Goal: Transaction & Acquisition: Obtain resource

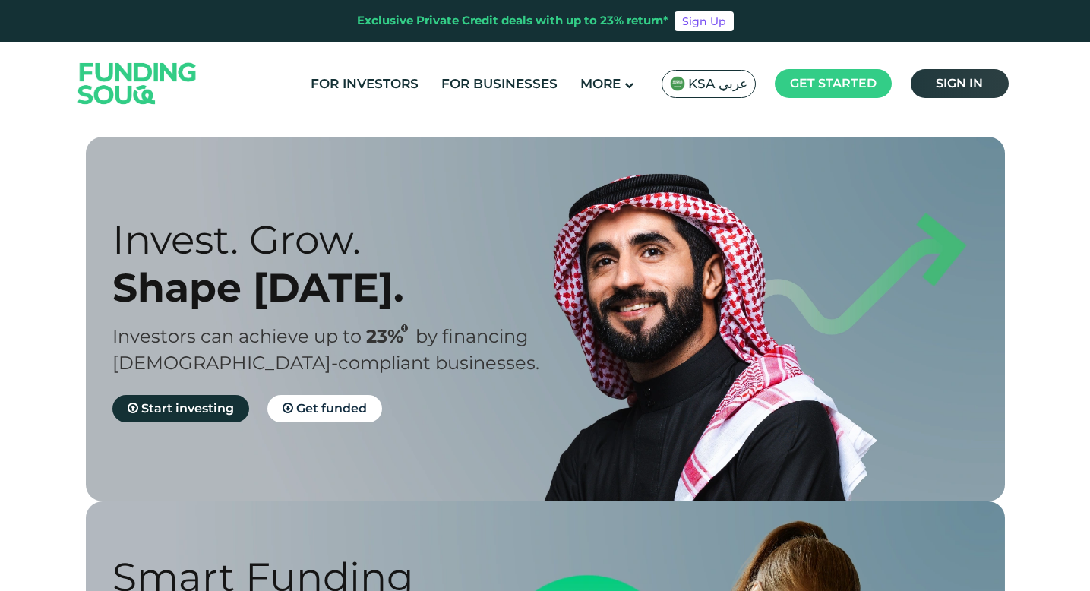
click at [967, 75] on link "Sign in" at bounding box center [960, 83] width 98 height 29
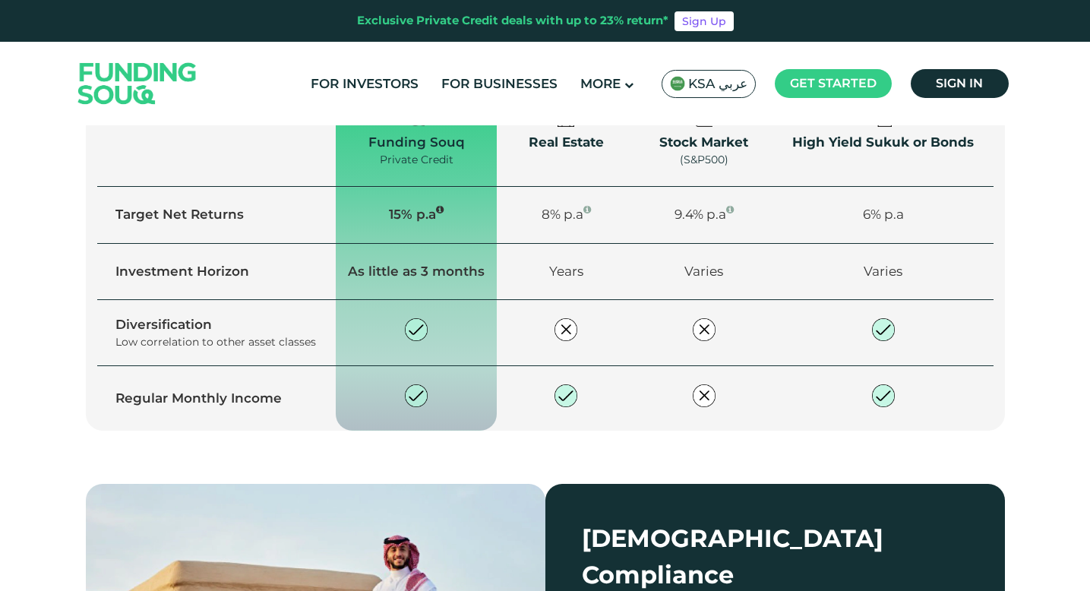
scroll to position [2223, 0]
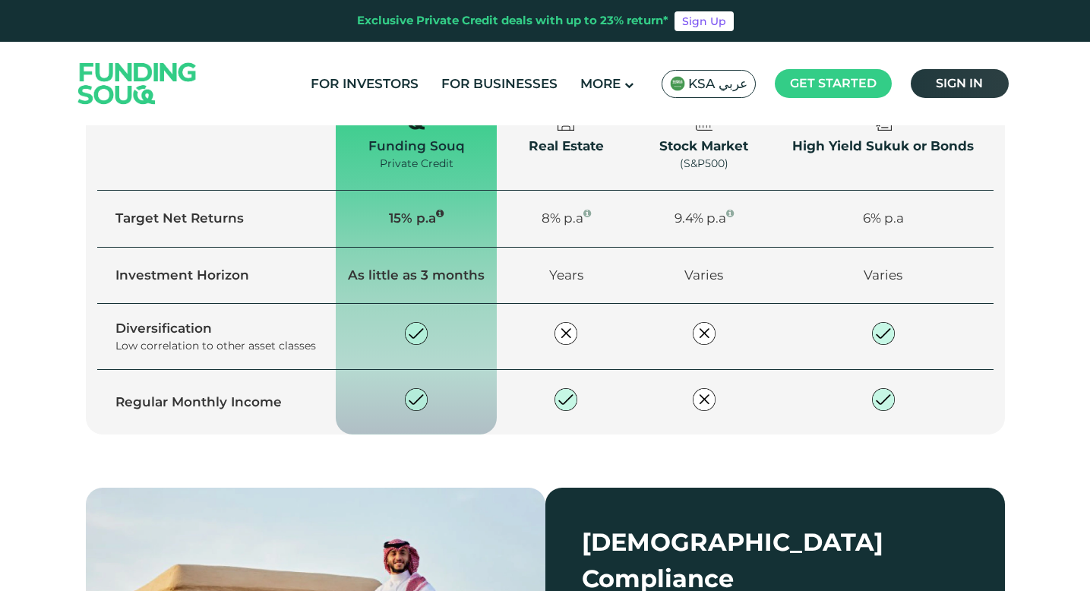
click at [976, 77] on span "Sign in" at bounding box center [959, 83] width 47 height 14
click at [943, 84] on span "Sign in" at bounding box center [959, 83] width 47 height 14
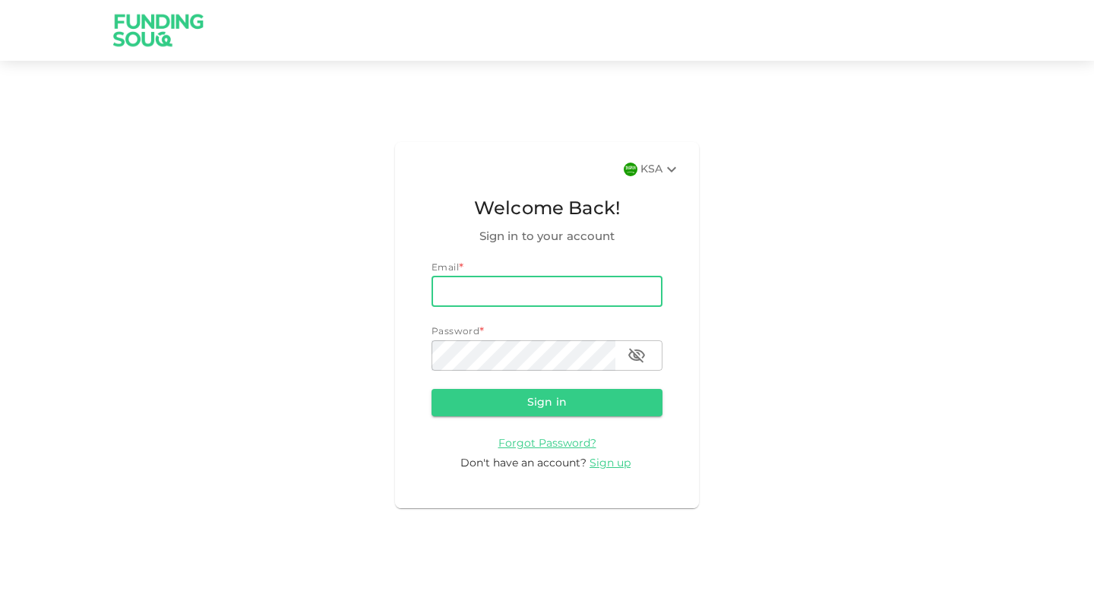
type input "[EMAIL_ADDRESS][DOMAIN_NAME]"
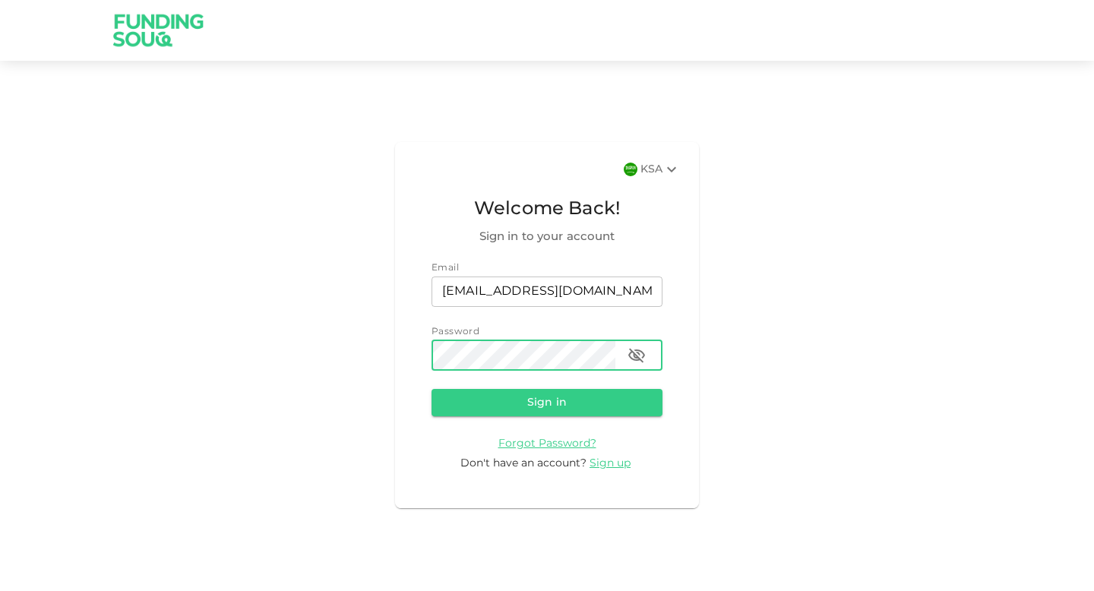
click at [431, 389] on button "Sign in" at bounding box center [546, 402] width 231 height 27
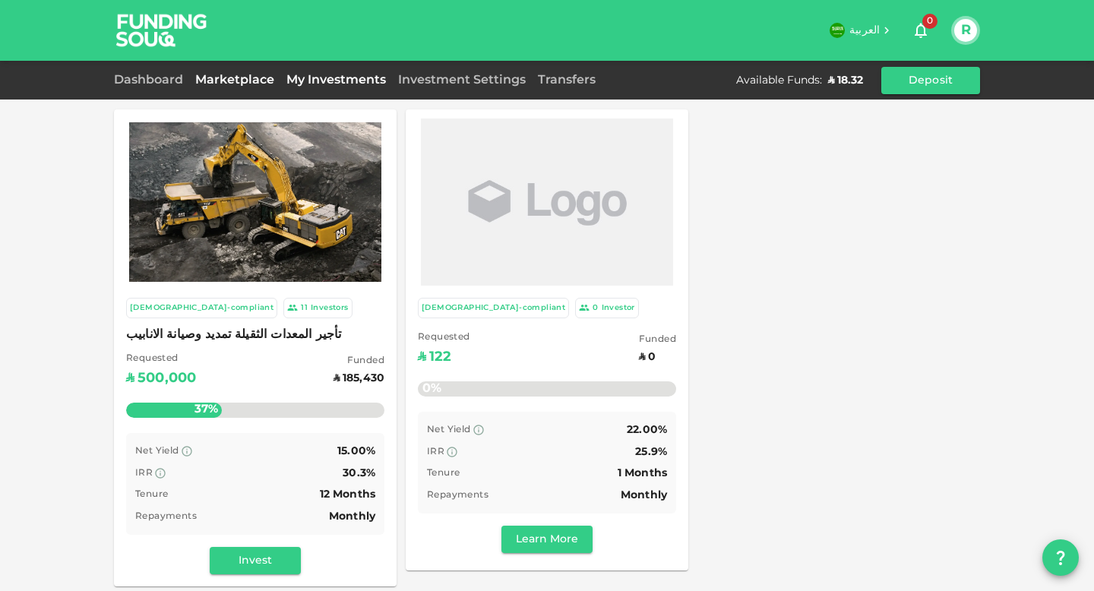
click at [327, 82] on link "My Investments" at bounding box center [336, 79] width 112 height 11
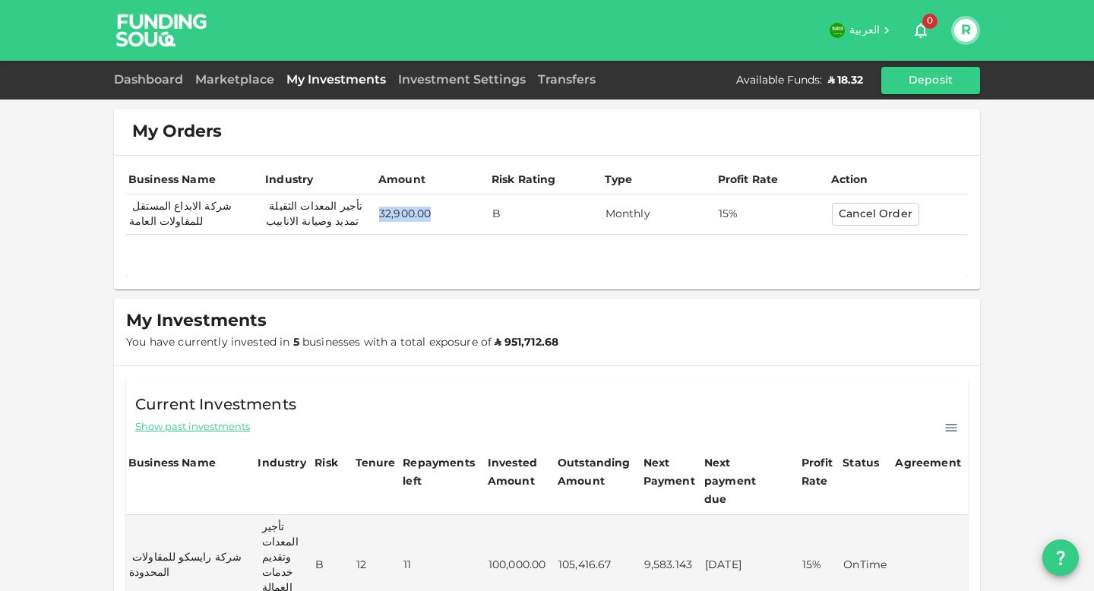
drag, startPoint x: 378, startPoint y: 210, endPoint x: 440, endPoint y: 219, distance: 62.1
click at [440, 219] on td "32,900.00" at bounding box center [432, 214] width 113 height 40
copy td "32,900.00"
click at [483, 232] on td "32,900.00" at bounding box center [432, 214] width 113 height 40
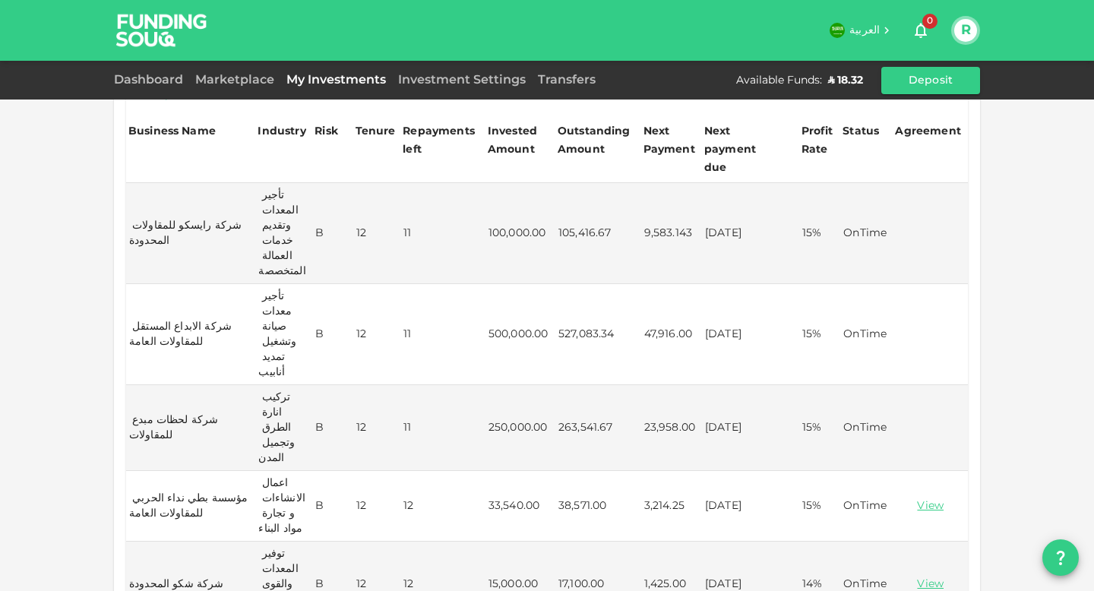
scroll to position [343, 0]
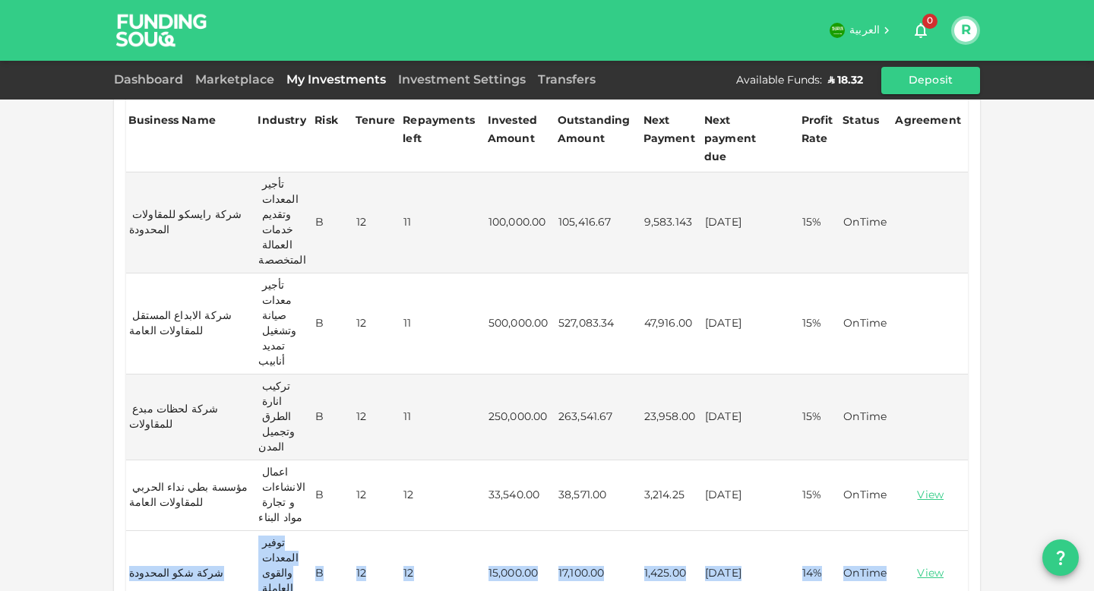
drag, startPoint x: 137, startPoint y: 472, endPoint x: 892, endPoint y: 482, distance: 755.1
click at [892, 531] on tr "شركة شكو المحدودة توفير المعدات والقوى العاملة المتخصصة B 12 12 15,000.00 17,10…" at bounding box center [547, 574] width 842 height 86
copy tr "شركة شكو المحدودة توفير المعدات والقوى العاملة المتخصصة B 12 12 15,000.00 17,10…"
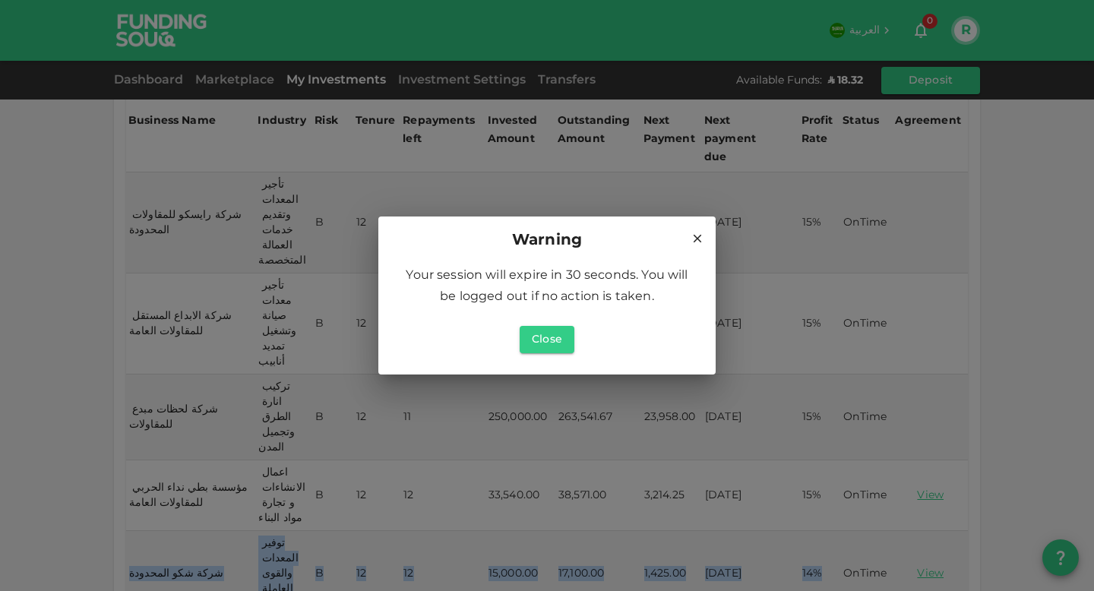
click at [693, 241] on icon at bounding box center [697, 239] width 14 height 14
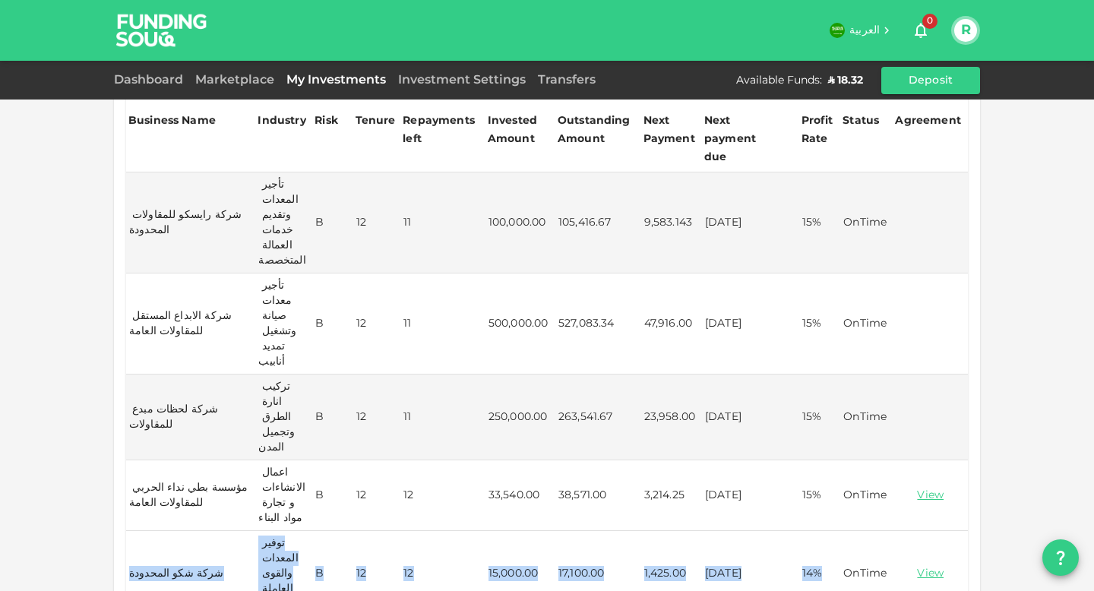
scroll to position [359, 0]
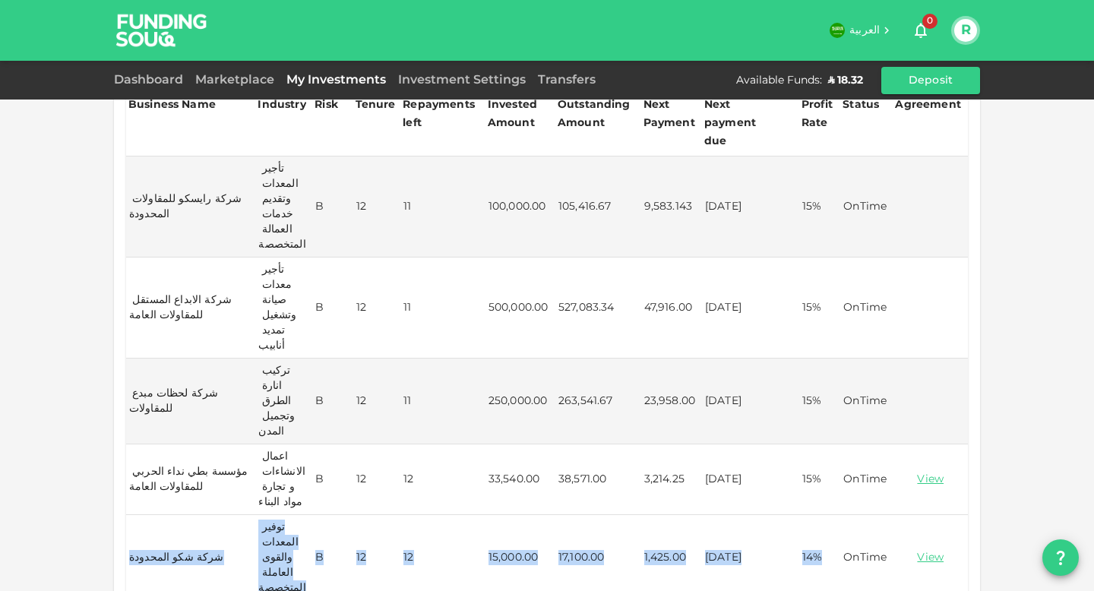
copy tr "شركة شكو المحدودة توفير المعدات والقوى العاملة المتخصصة B 12 12 15,000.00 17,10…"
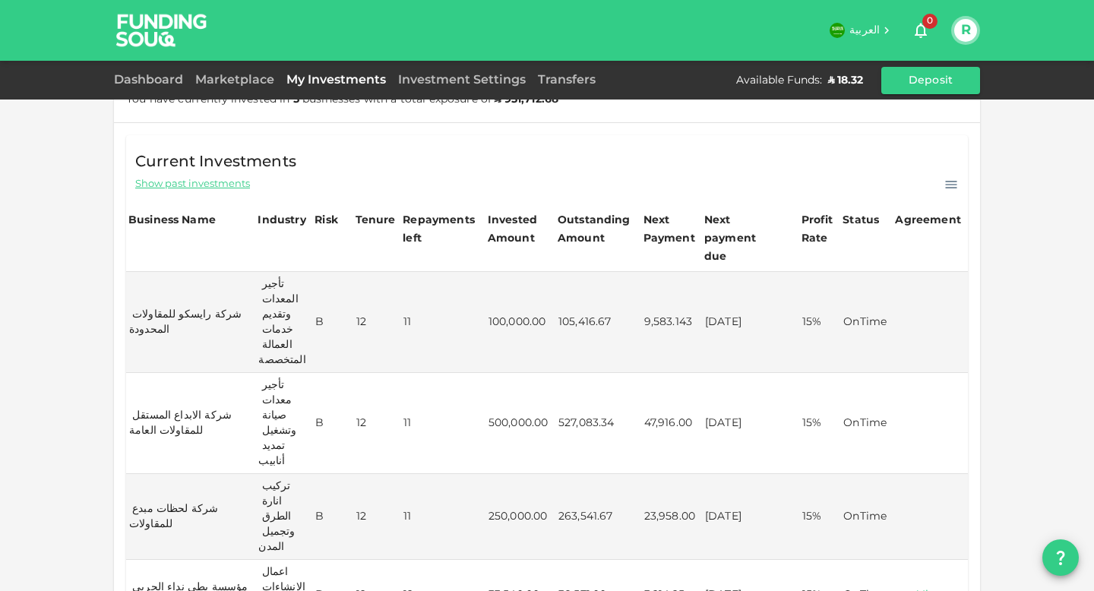
scroll to position [234, 0]
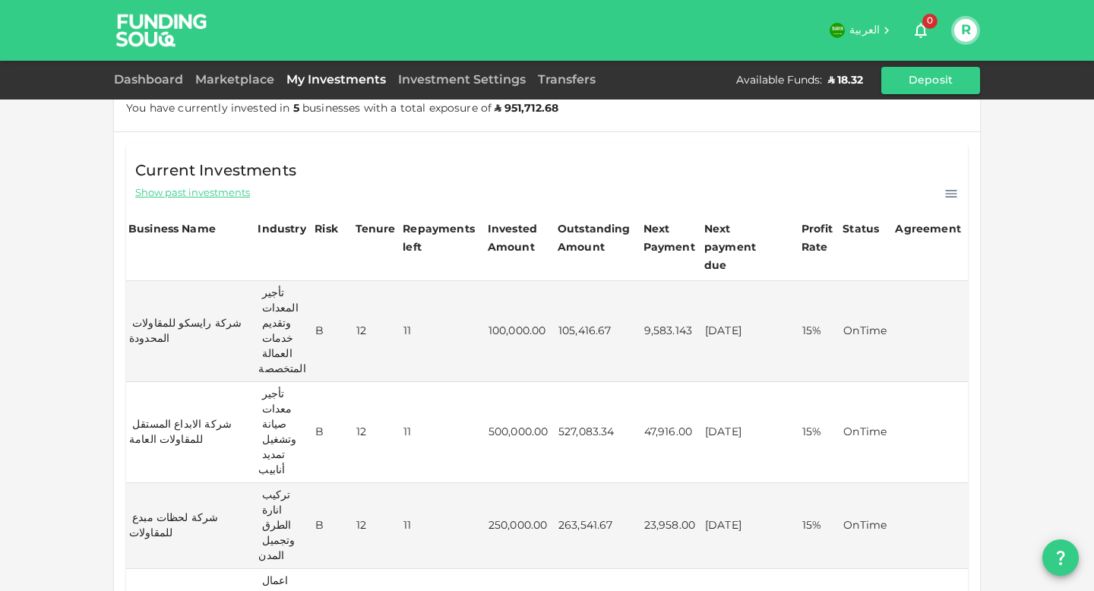
click at [949, 189] on icon at bounding box center [950, 193] width 15 height 15
click at [917, 210] on p "Download CSV" at bounding box center [909, 216] width 84 height 20
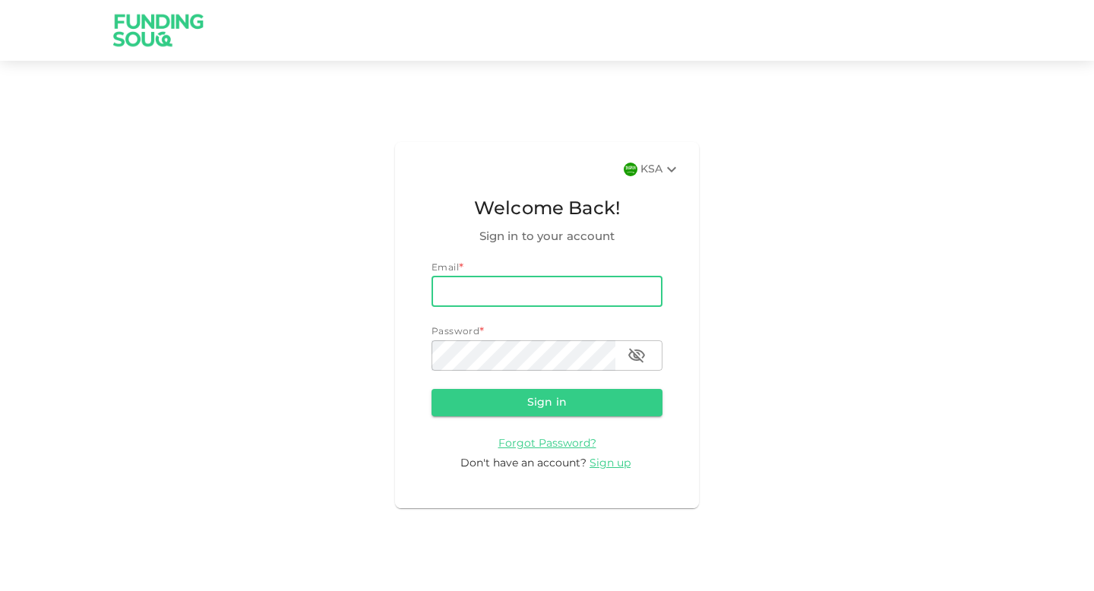
type input "[EMAIL_ADDRESS][DOMAIN_NAME]"
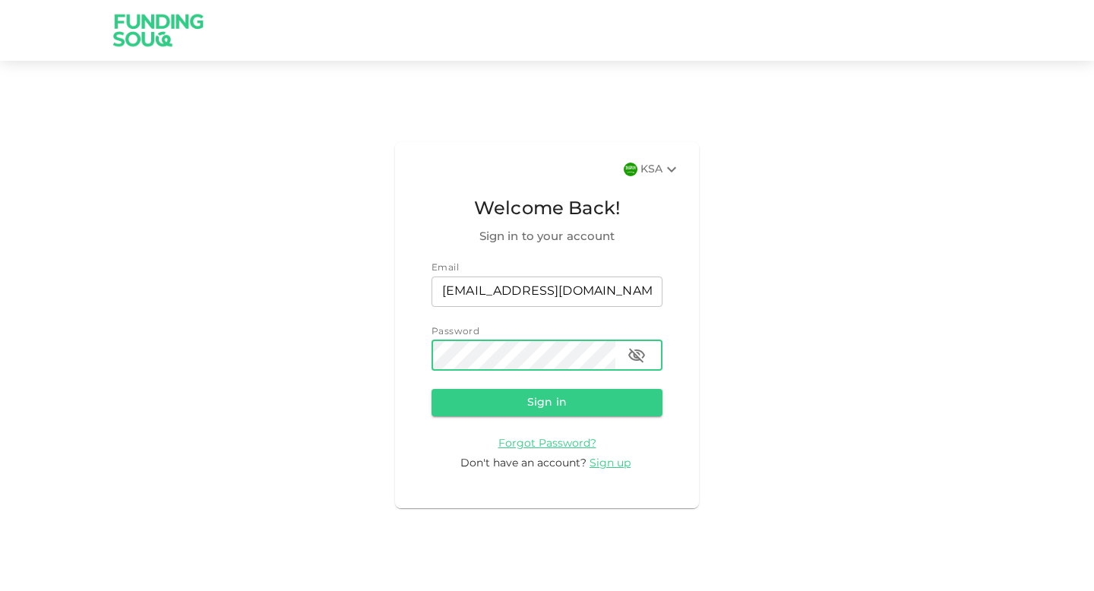
click at [431, 389] on button "Sign in" at bounding box center [546, 402] width 231 height 27
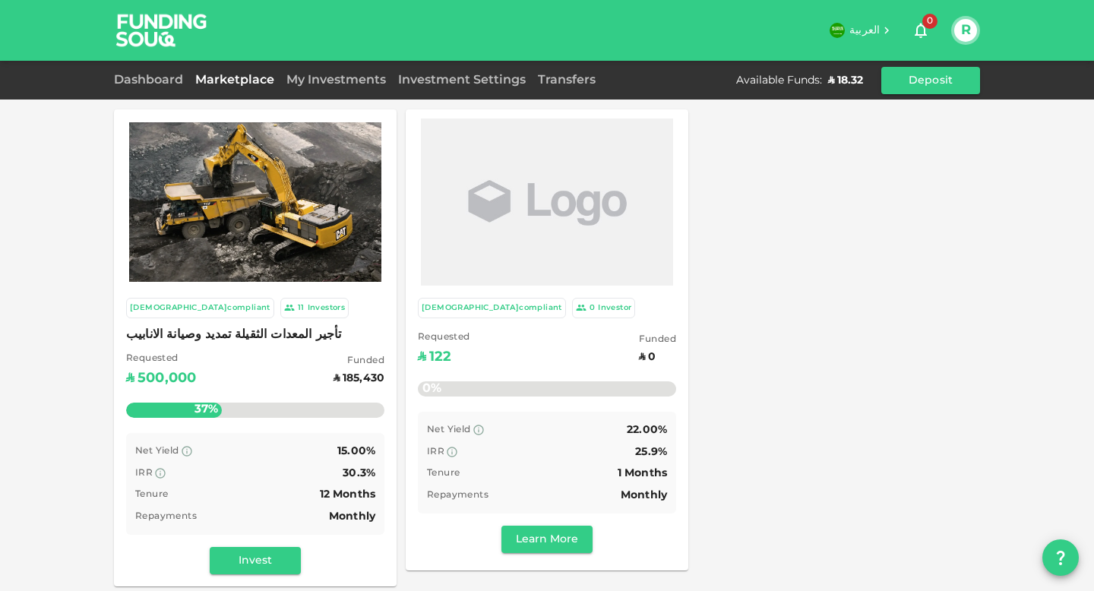
click at [356, 73] on div "My Investments" at bounding box center [336, 80] width 112 height 18
click at [352, 83] on link "My Investments" at bounding box center [336, 79] width 112 height 11
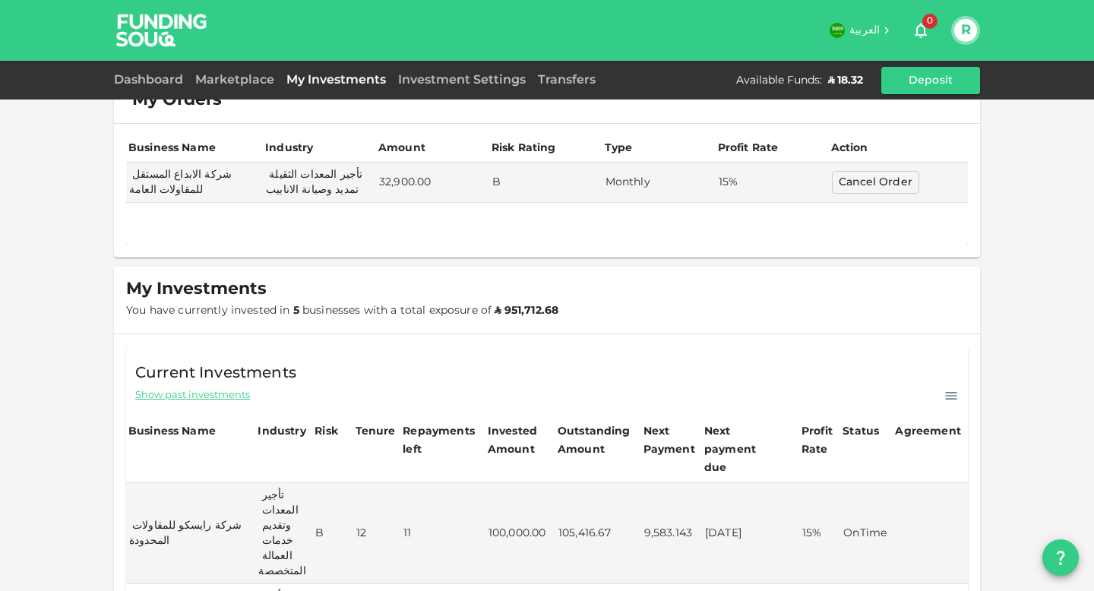
scroll to position [38, 0]
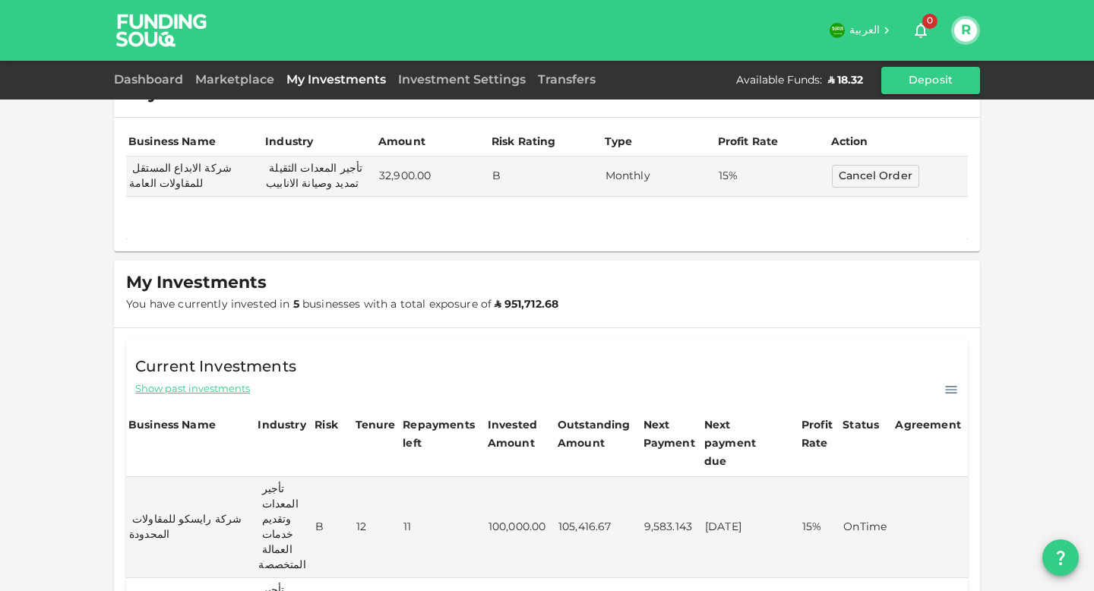
click at [955, 389] on icon at bounding box center [951, 390] width 11 height 8
click at [918, 408] on p "Download CSV" at bounding box center [909, 412] width 84 height 20
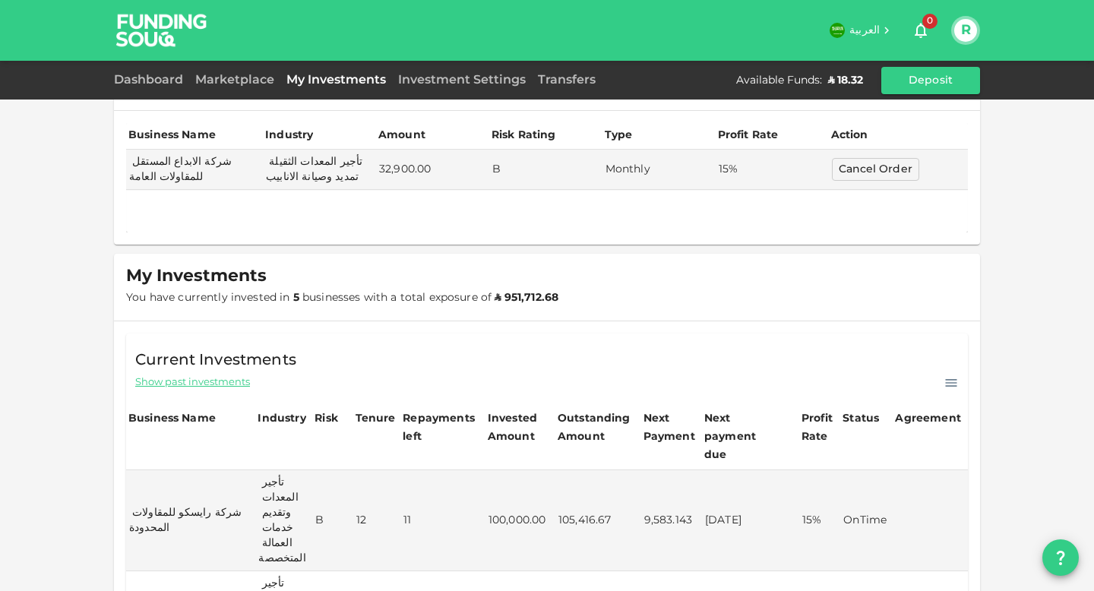
scroll to position [0, 0]
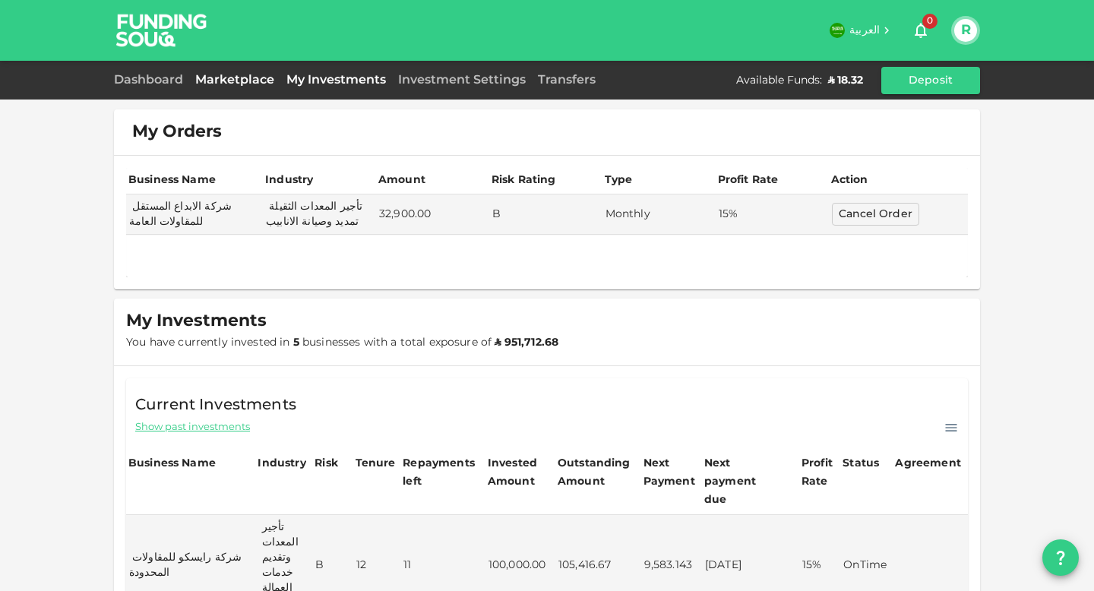
click at [225, 83] on link "Marketplace" at bounding box center [234, 79] width 91 height 11
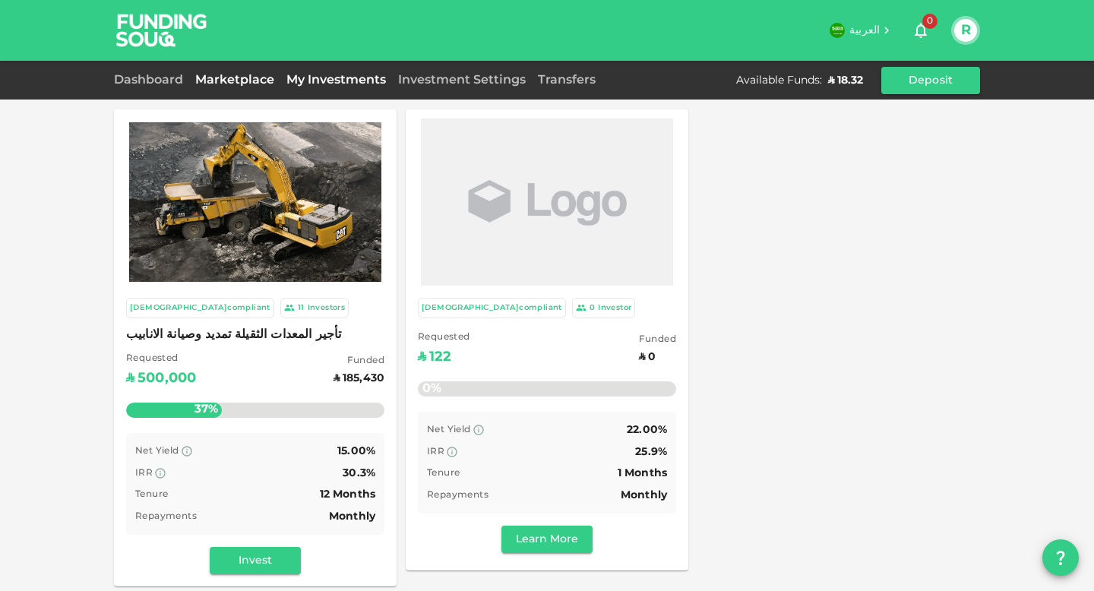
click at [338, 77] on link "My Investments" at bounding box center [336, 79] width 112 height 11
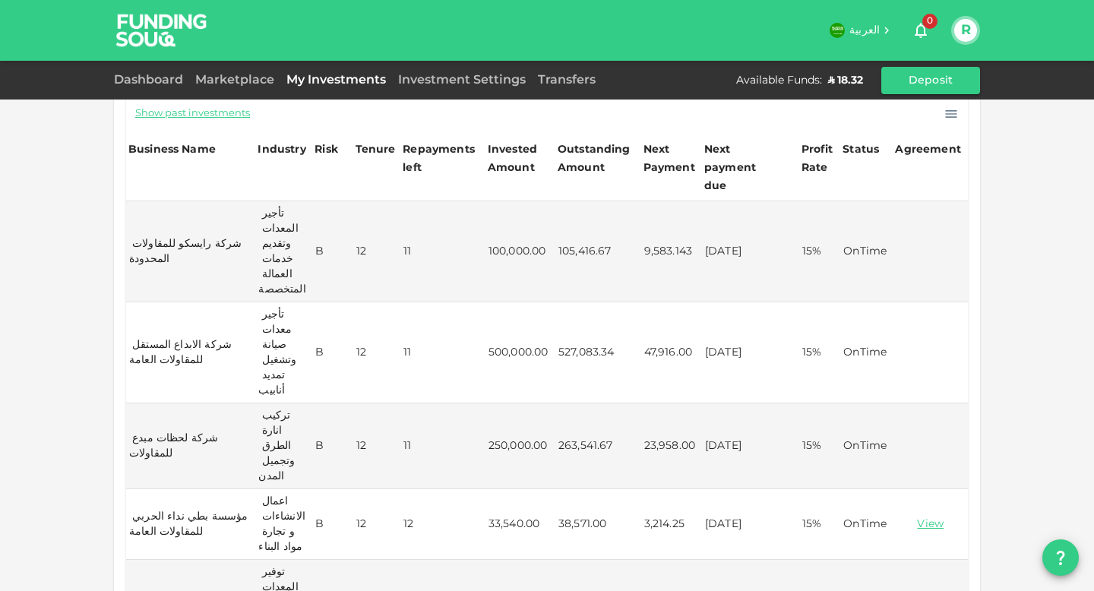
scroll to position [314, 0]
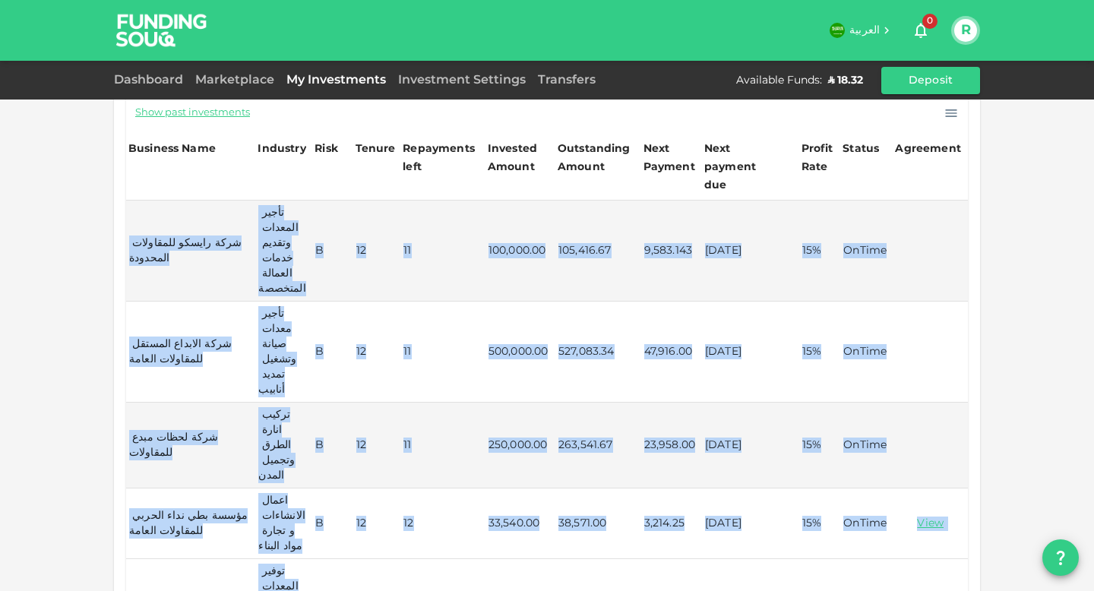
drag, startPoint x: 139, startPoint y: 197, endPoint x: 896, endPoint y: 513, distance: 819.9
click at [896, 513] on tbody "شركة رايسكو للمقاولات المحدودة تأجير المعدات وتقديم خدمات العمالة المتخصصة B 12…" at bounding box center [547, 423] width 842 height 444
copy tbody "شركة رايسكو للمقاولات المحدودة تأجير المعدات وتقديم خدمات العمالة المتخصصة B 12…"
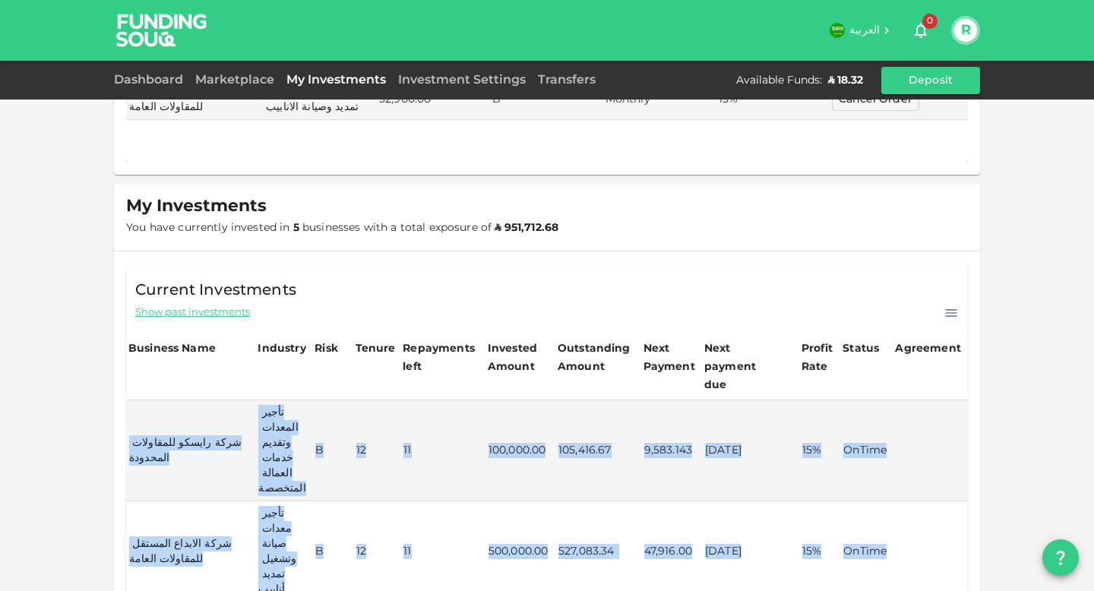
scroll to position [0, 0]
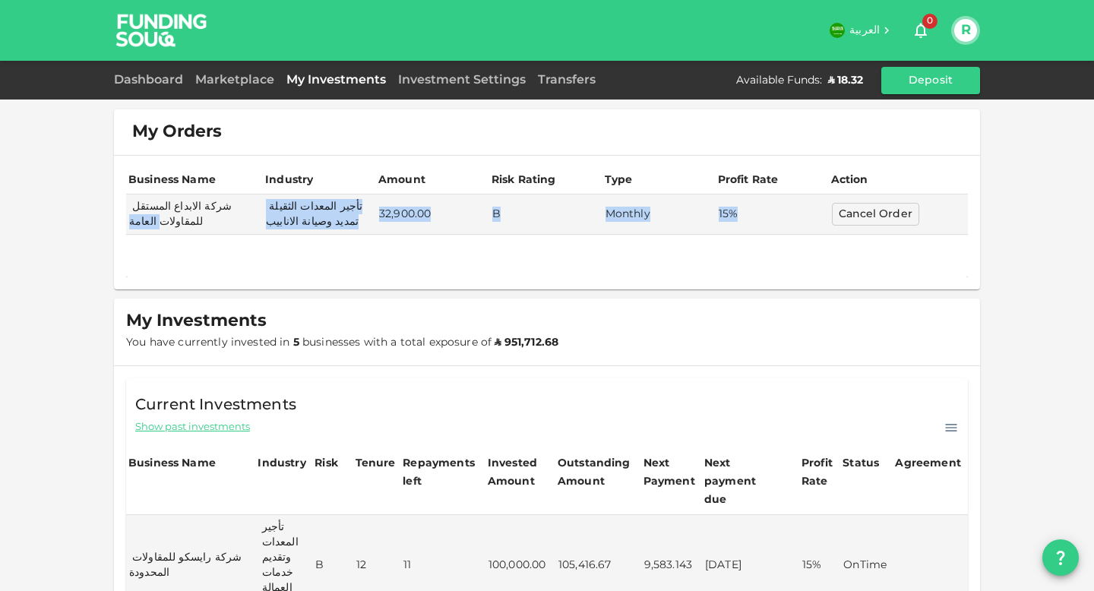
drag, startPoint x: 133, startPoint y: 204, endPoint x: 224, endPoint y: 238, distance: 97.1
click at [224, 238] on div "Business Name Industry Amount Risk Rating Type Profit Rate Action شركة الابداع …" at bounding box center [547, 222] width 842 height 109
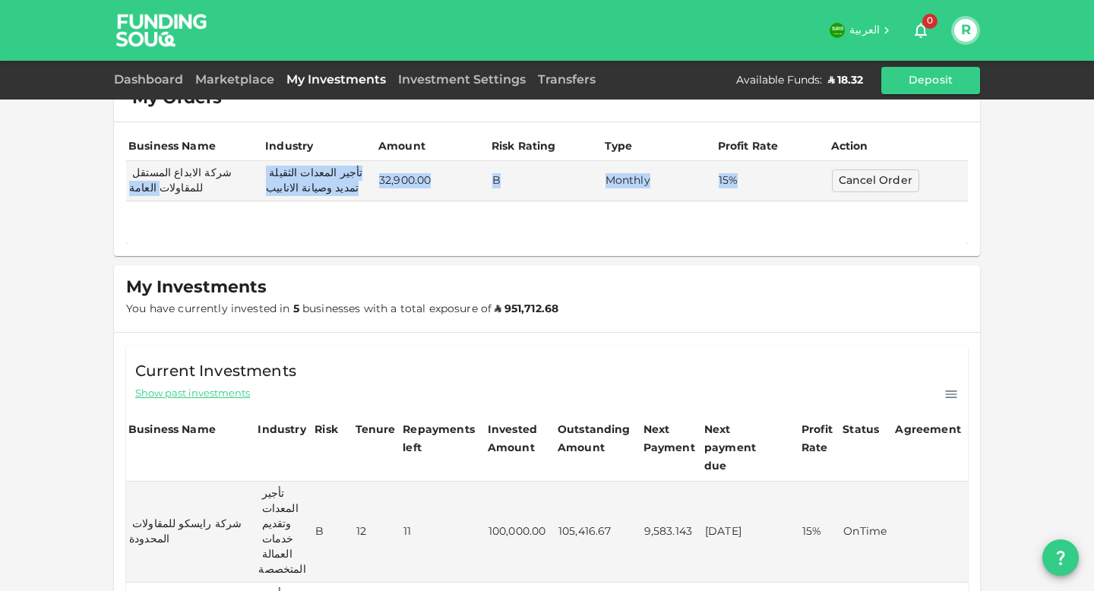
scroll to position [39, 0]
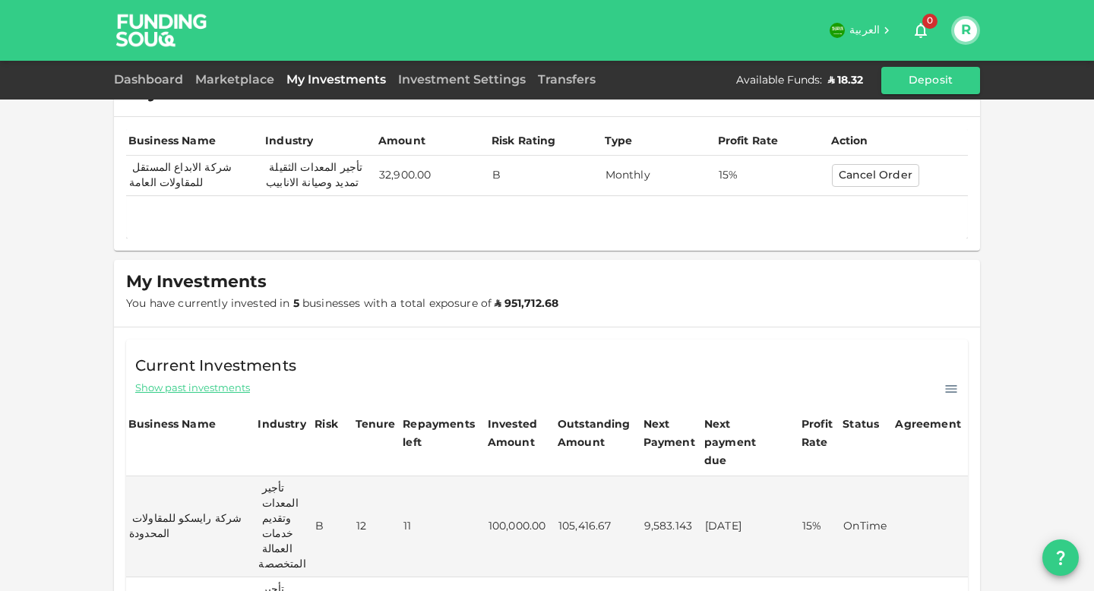
click at [441, 175] on td "32,900.00" at bounding box center [432, 176] width 113 height 40
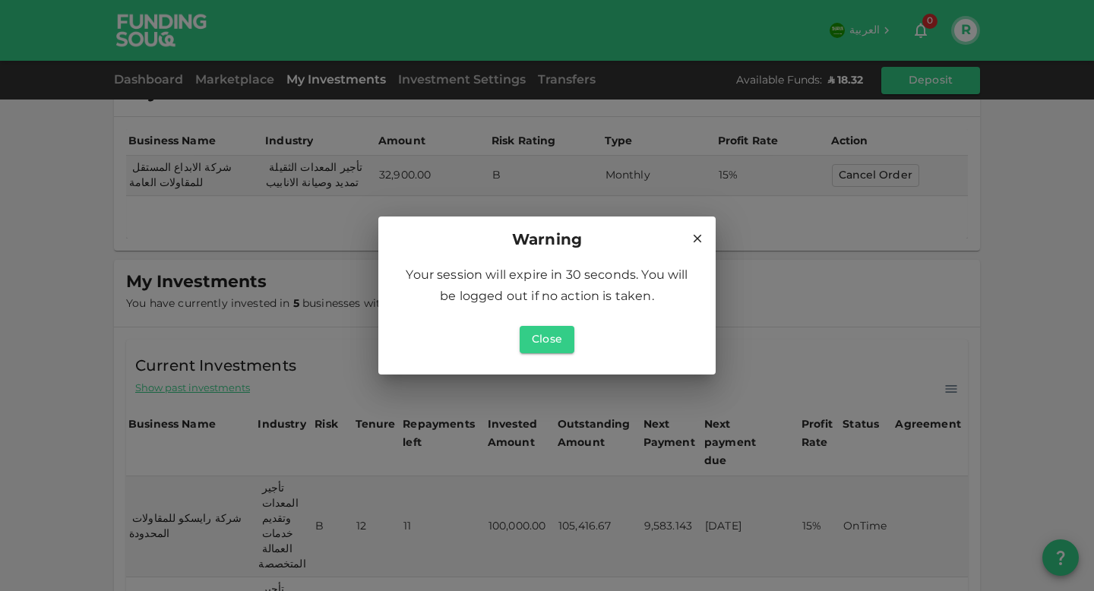
click at [697, 240] on icon at bounding box center [697, 239] width 14 height 14
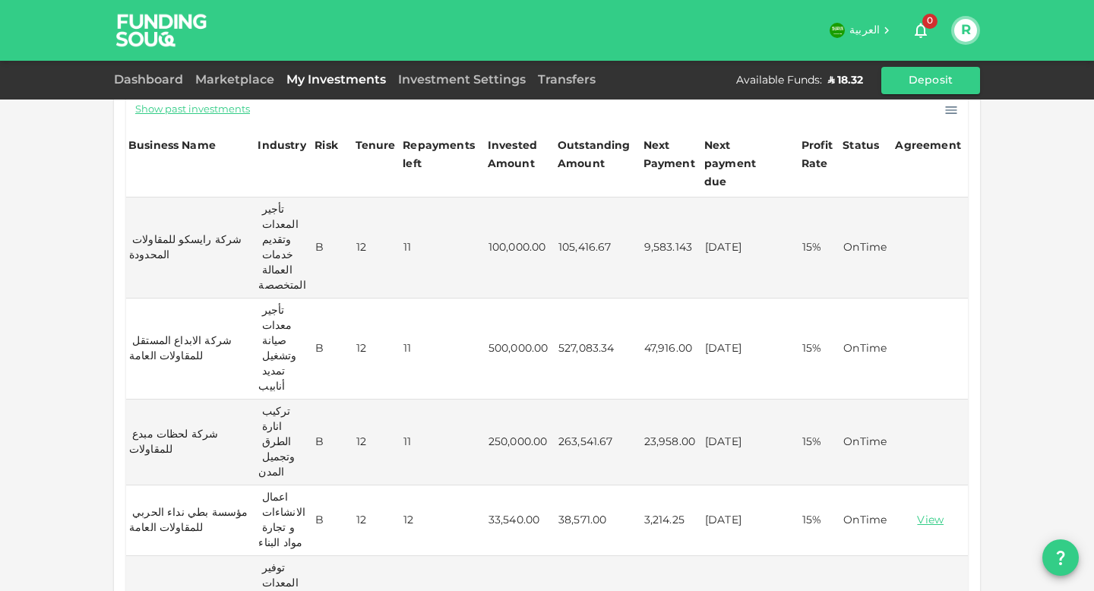
scroll to position [313, 0]
